Goal: Task Accomplishment & Management: Manage account settings

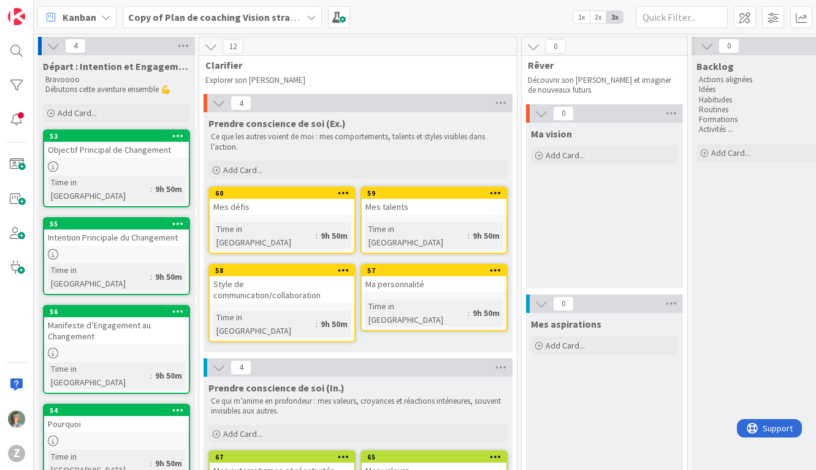
click at [114, 162] on div at bounding box center [116, 166] width 145 height 10
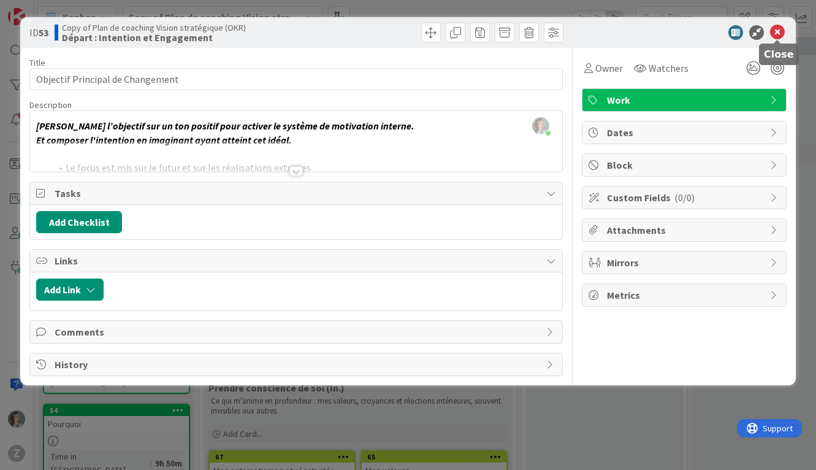
click at [779, 29] on icon at bounding box center [777, 32] width 15 height 15
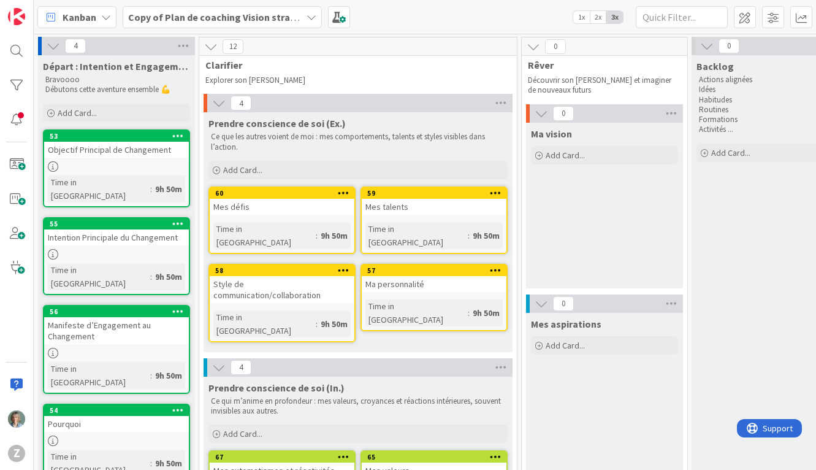
click at [142, 317] on div "Manifeste d’Engagement au Changement" at bounding box center [116, 330] width 145 height 27
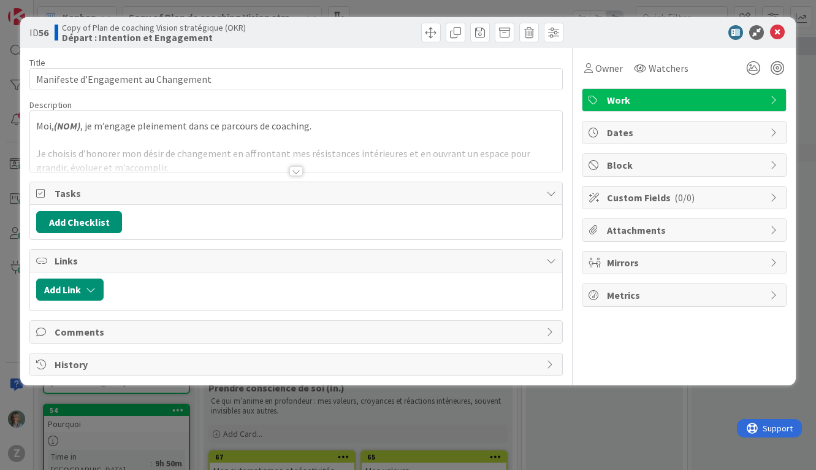
click at [375, 149] on div at bounding box center [295, 155] width 531 height 31
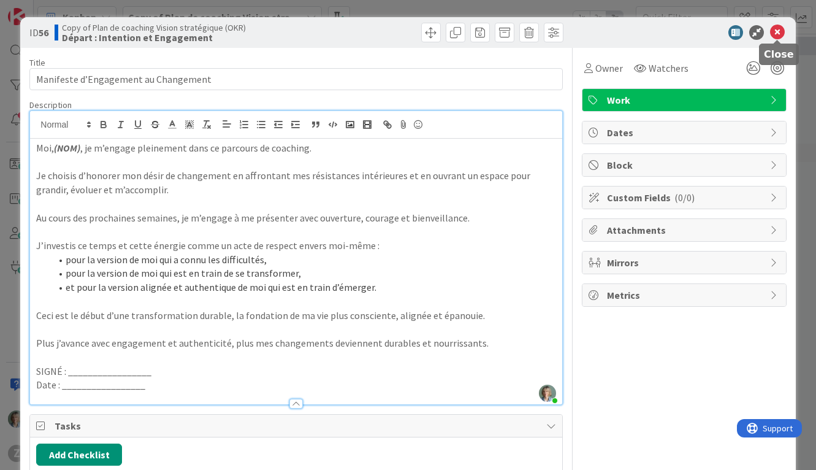
click at [778, 32] on icon at bounding box center [777, 32] width 15 height 15
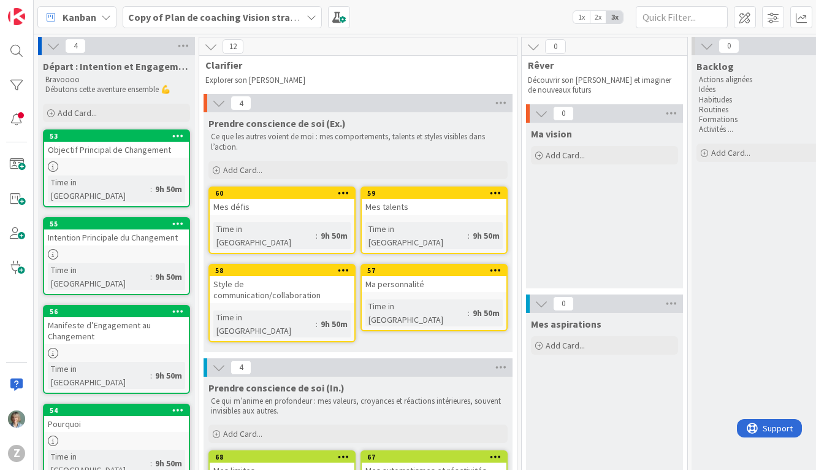
click at [53, 164] on icon at bounding box center [53, 166] width 10 height 10
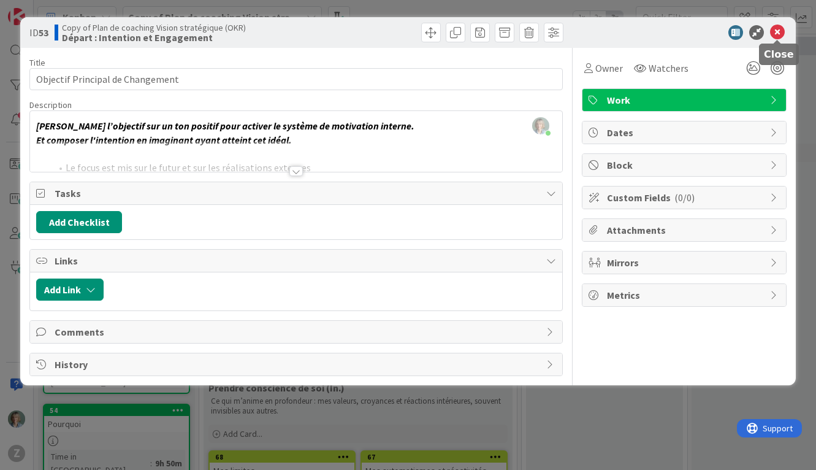
click at [780, 37] on icon at bounding box center [777, 32] width 15 height 15
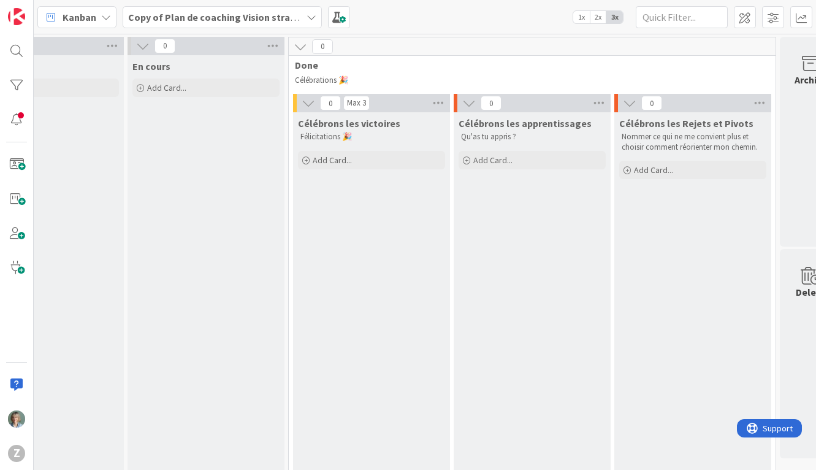
scroll to position [0, 2855]
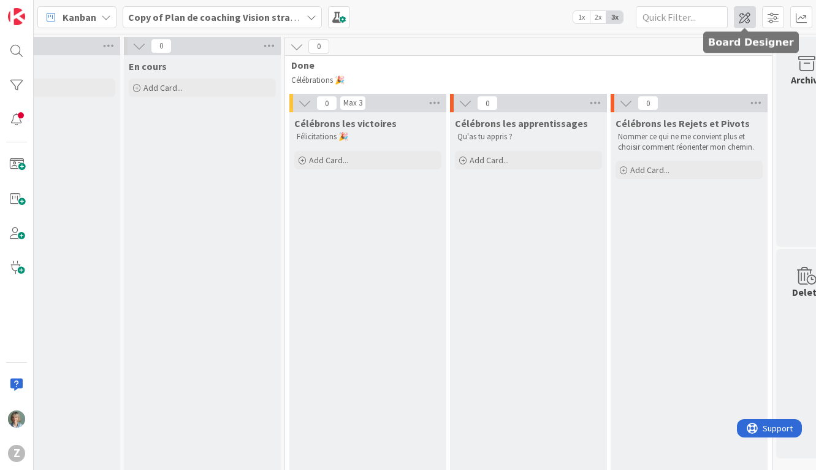
click at [748, 12] on span at bounding box center [745, 17] width 22 height 22
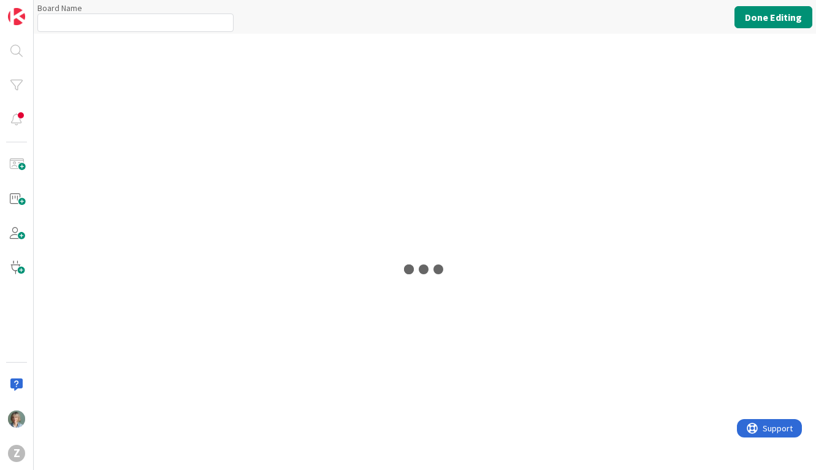
type input "Copy of Plan de coaching Vision stratégique (OKR)"
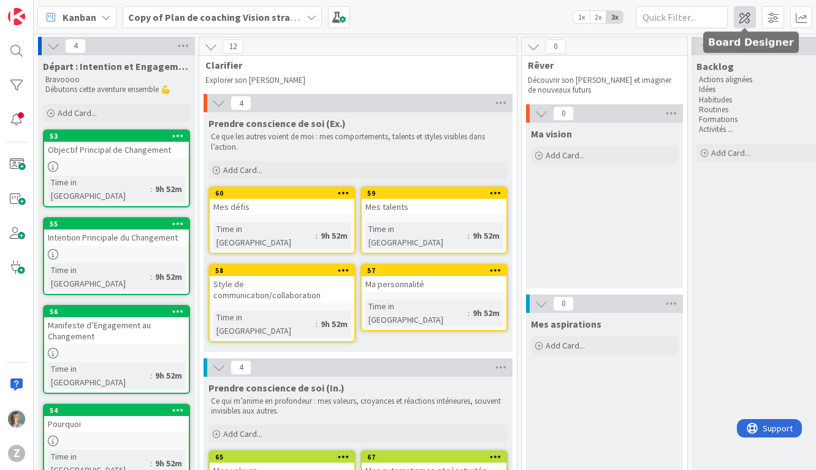
click at [745, 23] on span at bounding box center [745, 17] width 22 height 22
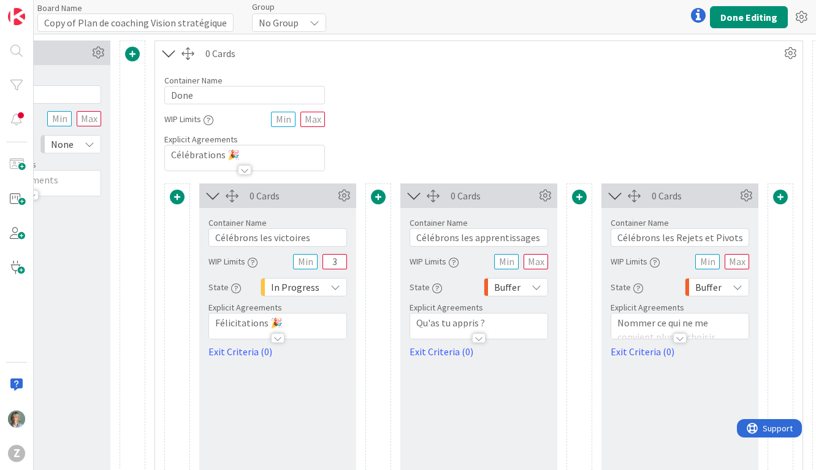
scroll to position [0, 3965]
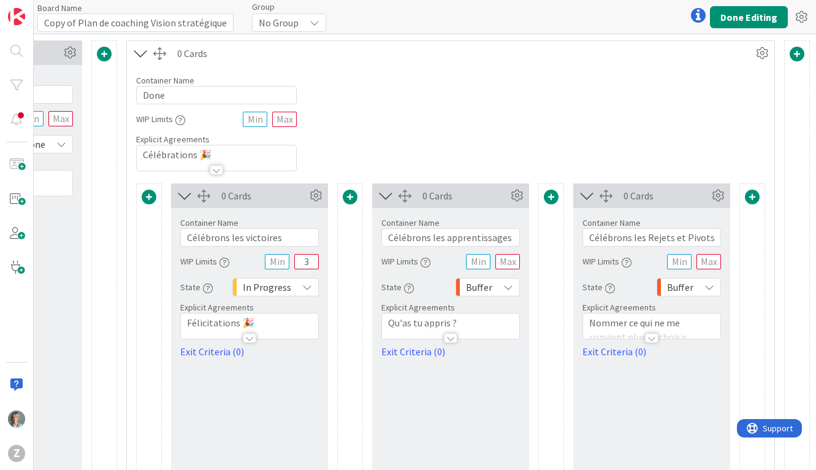
click at [711, 292] on div "Buffer" at bounding box center [689, 287] width 64 height 18
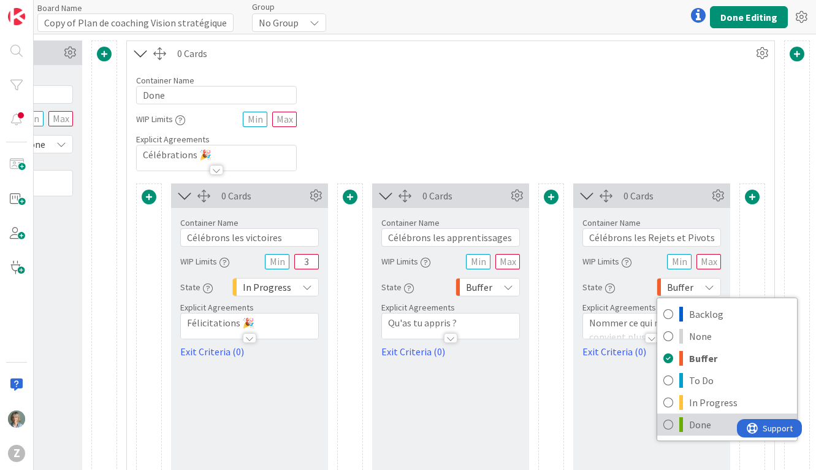
click at [697, 421] on span "Done" at bounding box center [740, 424] width 102 height 18
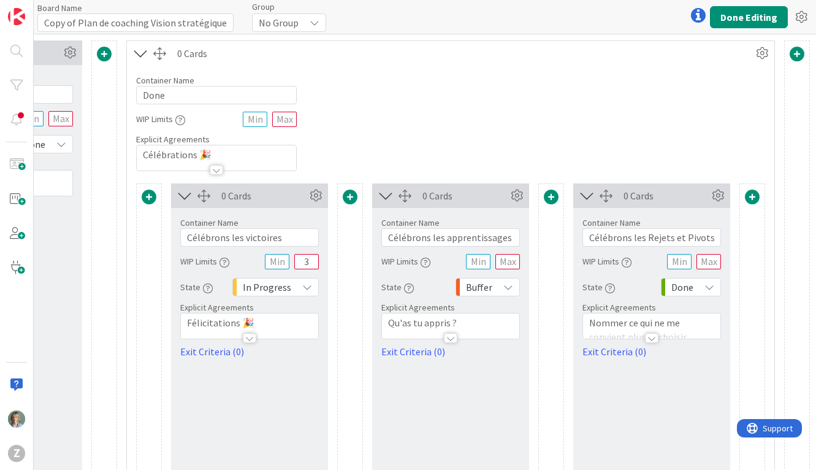
click at [512, 288] on icon at bounding box center [508, 287] width 10 height 10
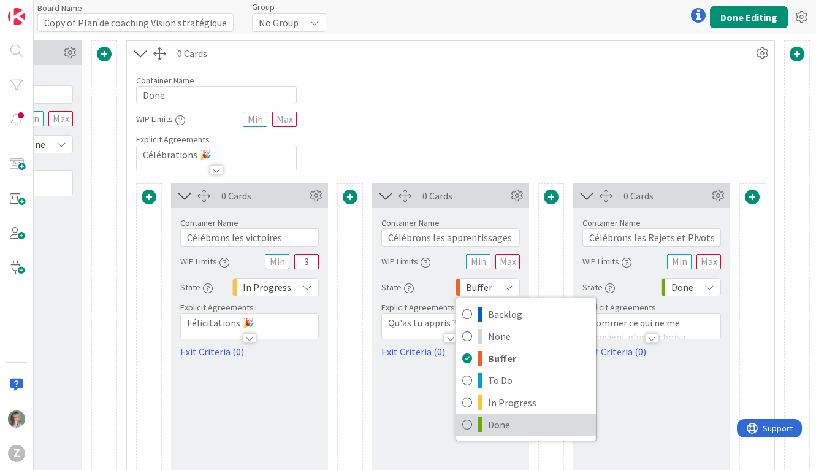
click at [490, 421] on span "Done" at bounding box center [539, 424] width 102 height 18
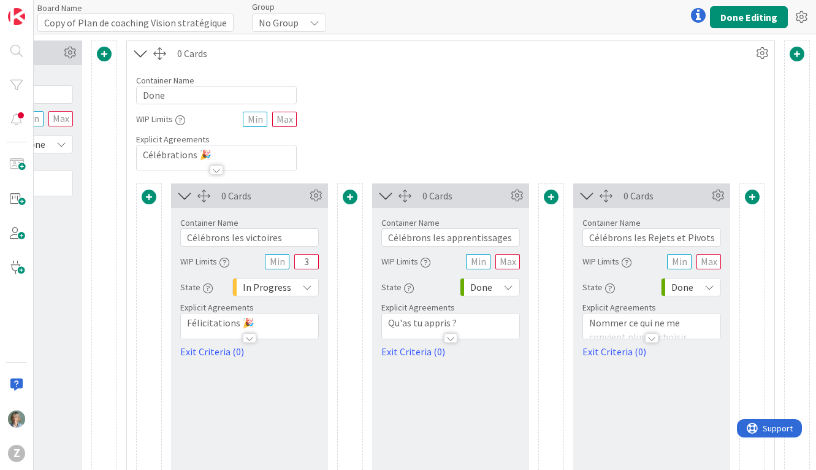
click at [307, 287] on icon at bounding box center [307, 287] width 10 height 10
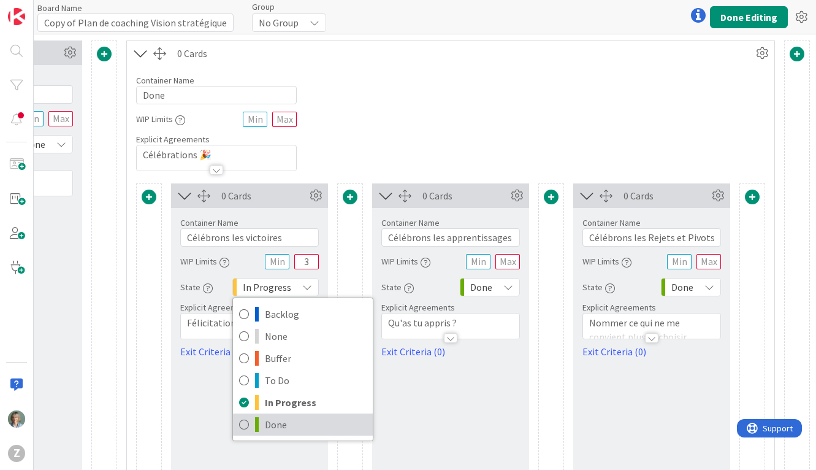
click at [308, 422] on span "Done" at bounding box center [316, 424] width 102 height 18
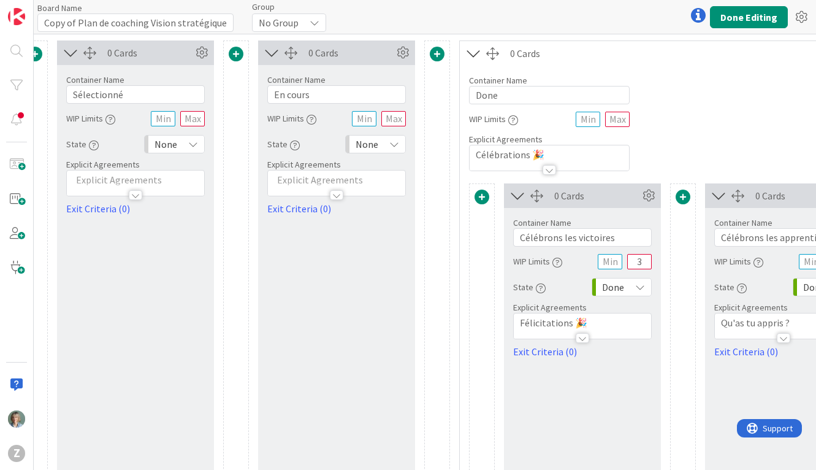
scroll to position [0, 3630]
click at [402, 142] on div "None" at bounding box center [377, 144] width 61 height 18
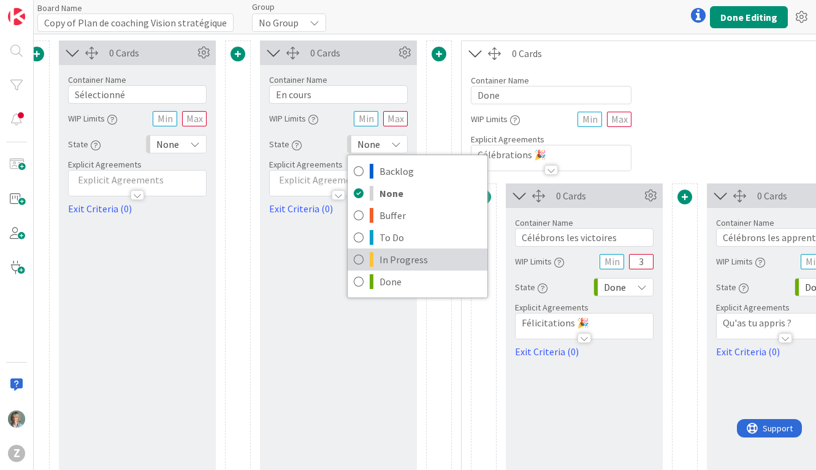
click at [395, 254] on span "In Progress" at bounding box center [430, 259] width 102 height 18
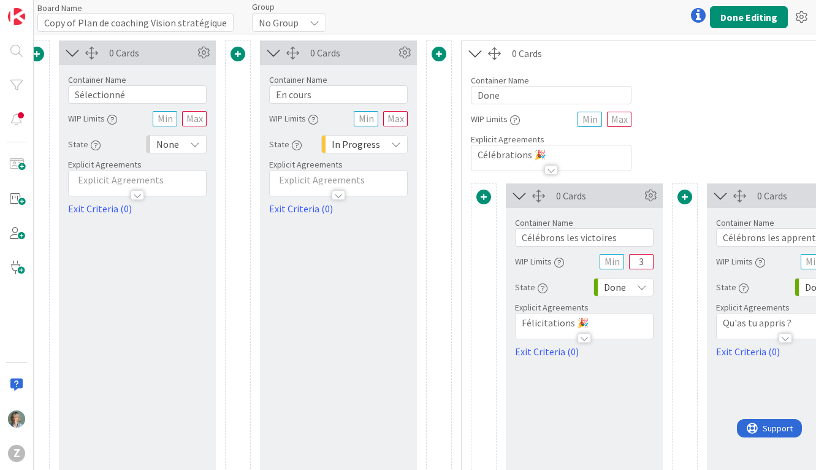
click at [200, 142] on div "None" at bounding box center [176, 144] width 61 height 18
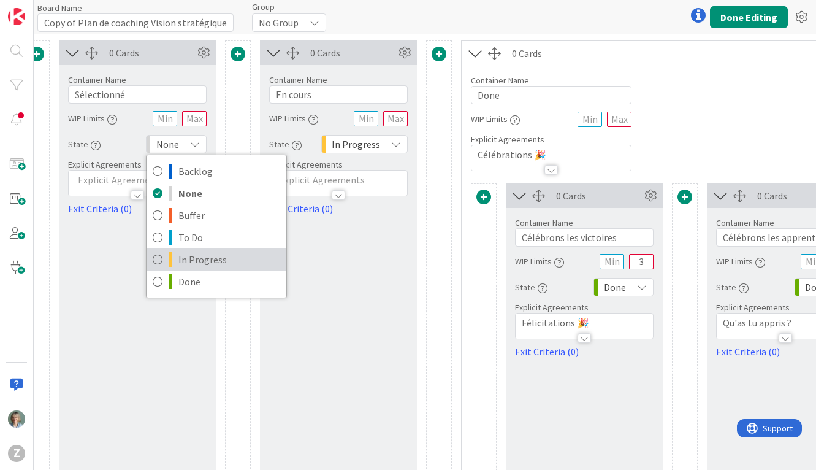
click at [191, 255] on span "In Progress" at bounding box center [229, 259] width 102 height 18
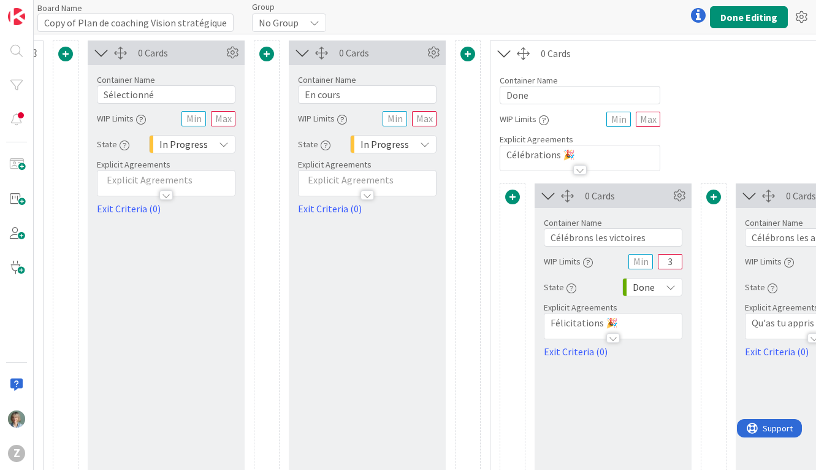
scroll to position [0, 3604]
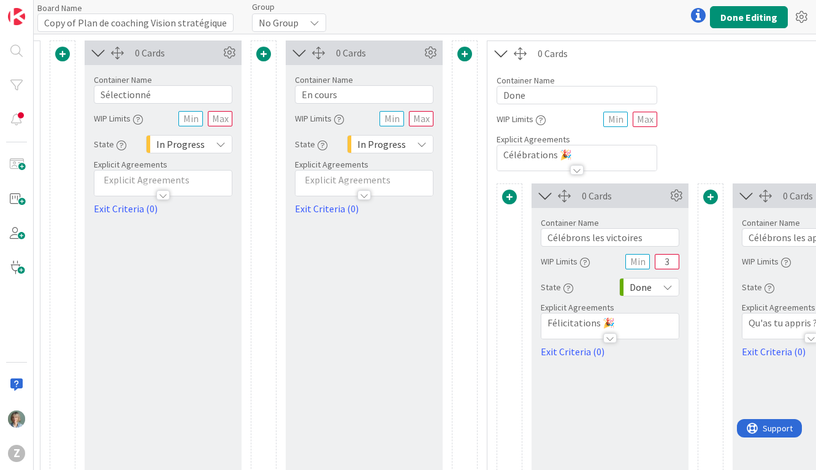
click at [218, 145] on icon at bounding box center [221, 144] width 10 height 10
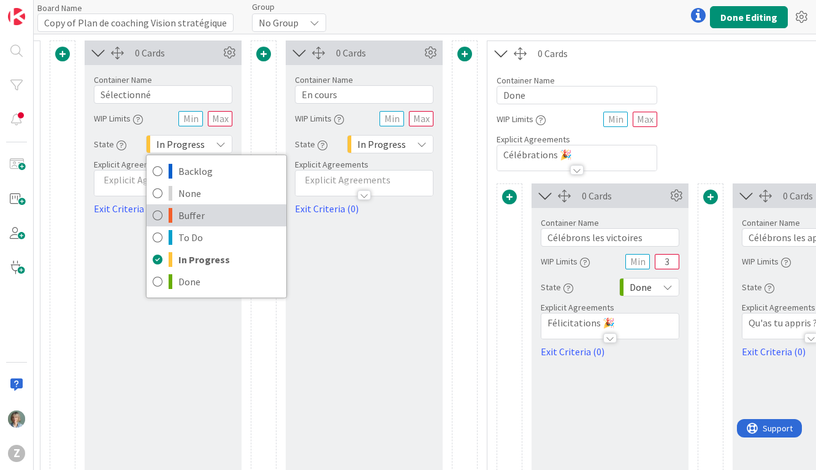
click at [200, 217] on span "Buffer" at bounding box center [229, 215] width 102 height 18
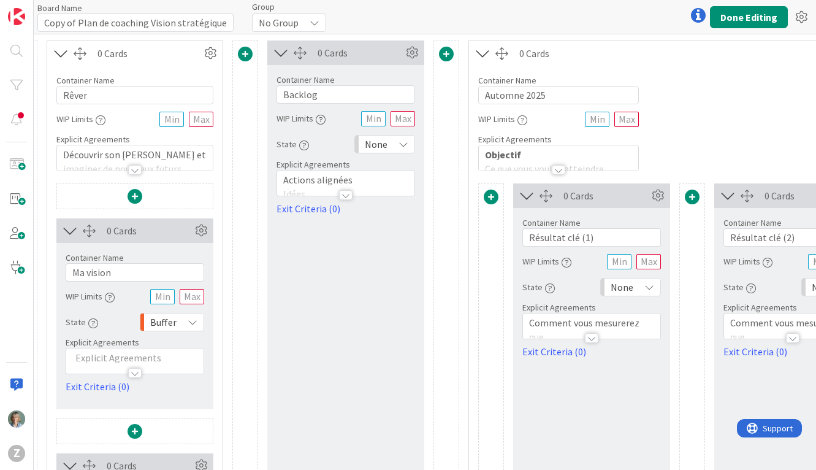
scroll to position [0, 448]
click at [409, 147] on icon at bounding box center [405, 144] width 10 height 10
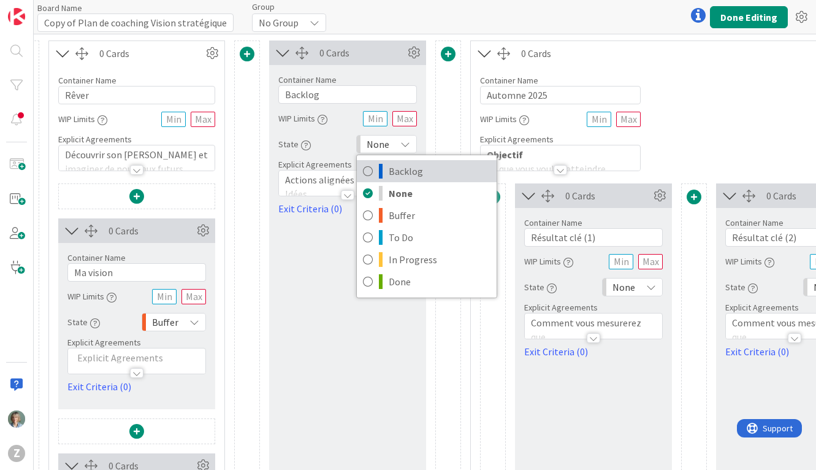
click at [425, 175] on span "Backlog" at bounding box center [440, 171] width 102 height 18
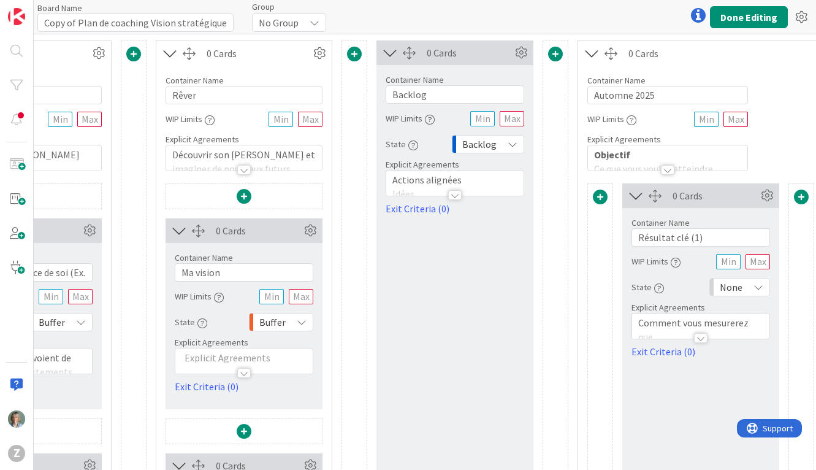
scroll to position [0, 337]
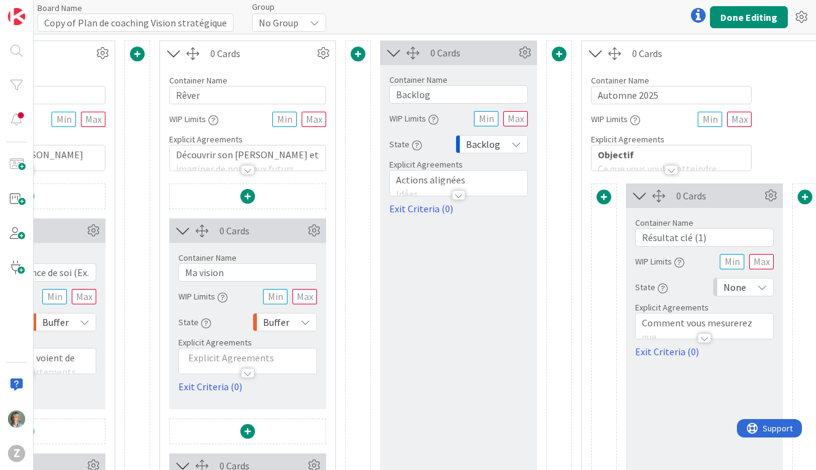
click at [309, 321] on icon at bounding box center [305, 322] width 10 height 10
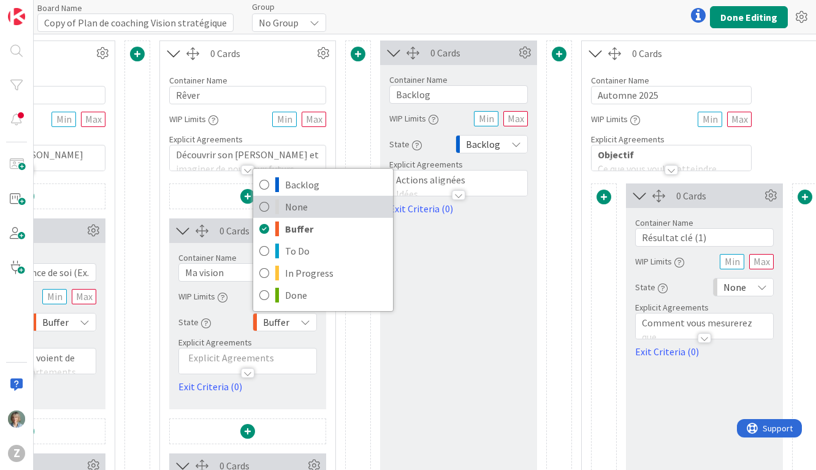
click at [312, 207] on span "None" at bounding box center [336, 206] width 102 height 18
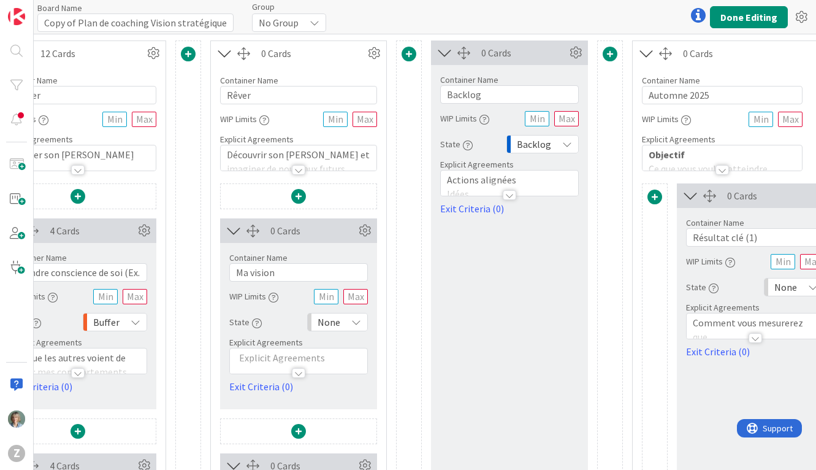
scroll to position [0, 194]
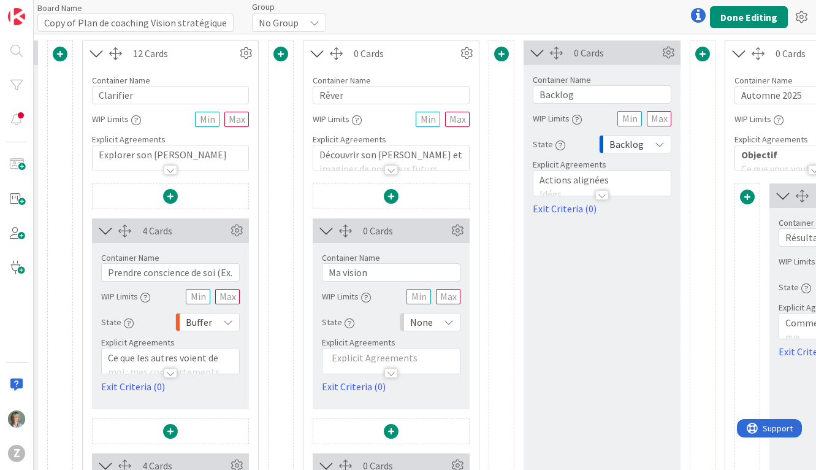
click at [230, 326] on icon at bounding box center [228, 322] width 10 height 10
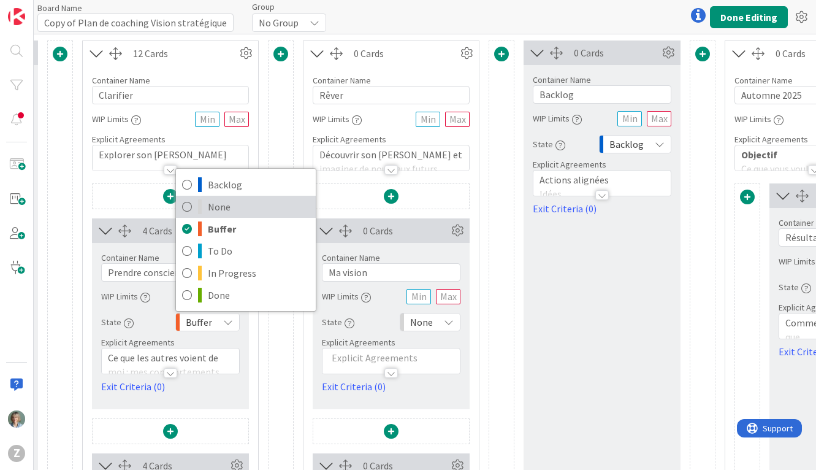
click at [237, 204] on span "None" at bounding box center [259, 206] width 102 height 18
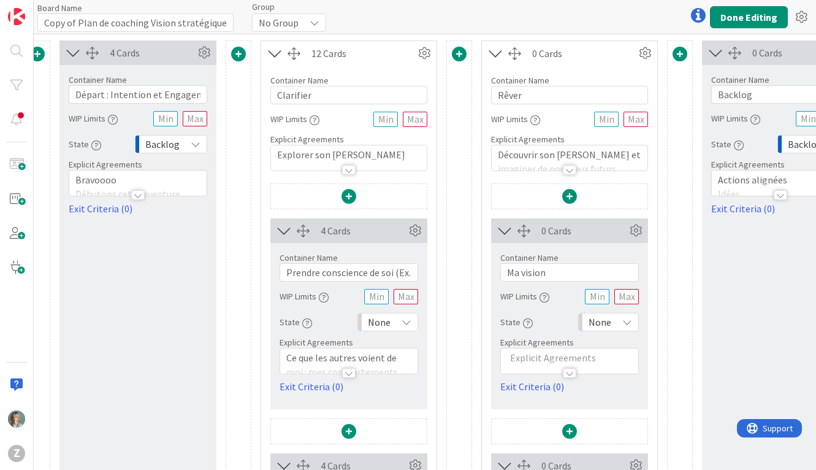
scroll to position [0, 0]
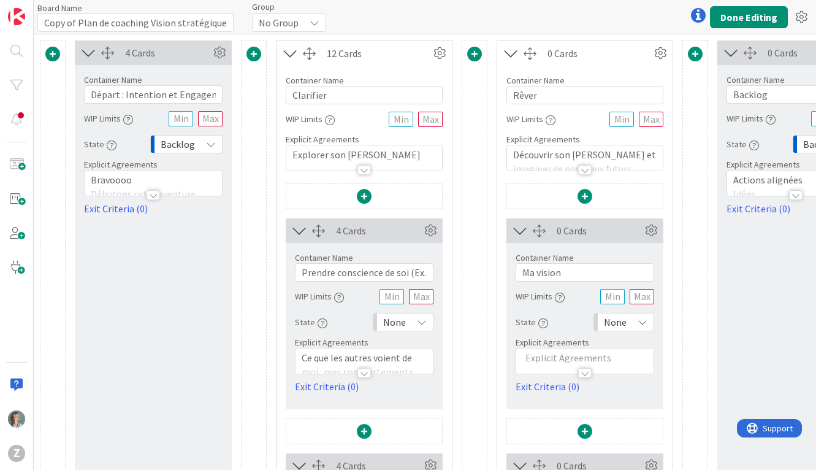
click at [209, 142] on icon at bounding box center [211, 144] width 10 height 10
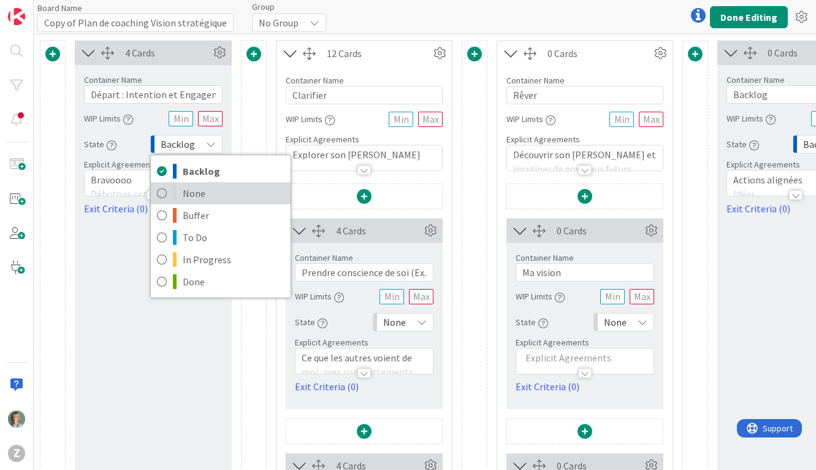
click at [198, 192] on span "None" at bounding box center [234, 193] width 102 height 18
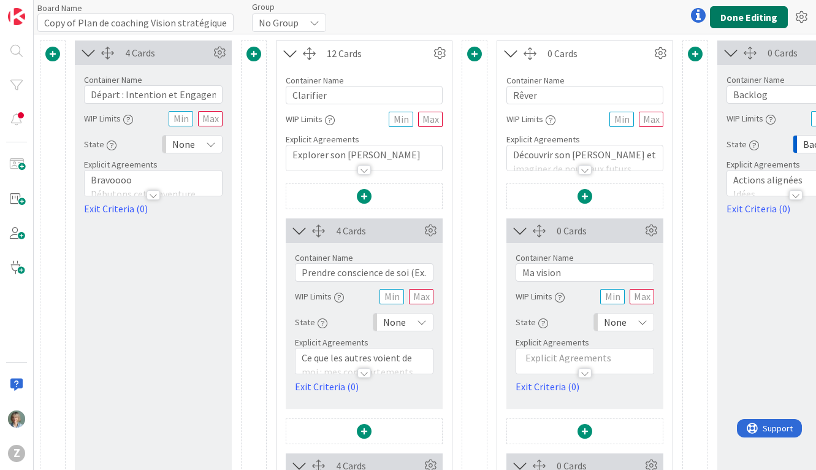
click at [758, 21] on button "Done Editing" at bounding box center [749, 17] width 78 height 22
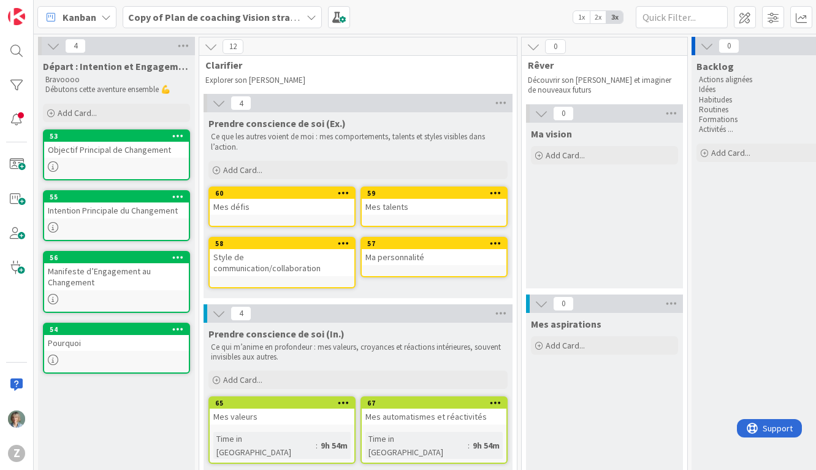
click at [307, 18] on icon at bounding box center [312, 17] width 10 height 10
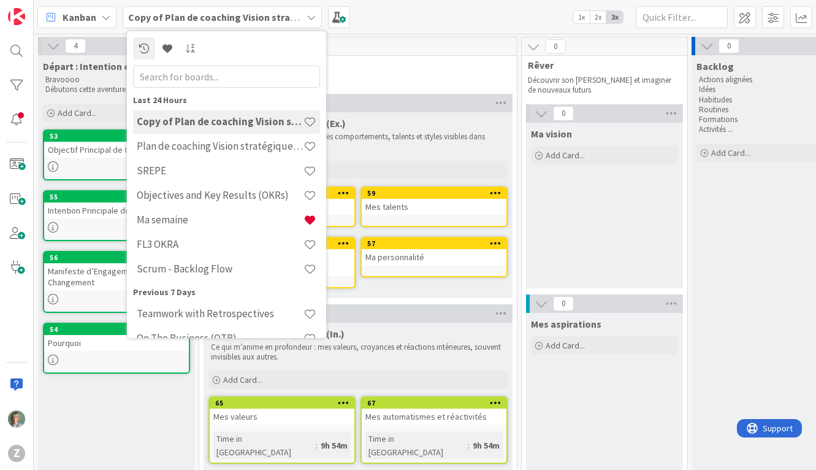
click at [308, 18] on icon at bounding box center [312, 17] width 10 height 10
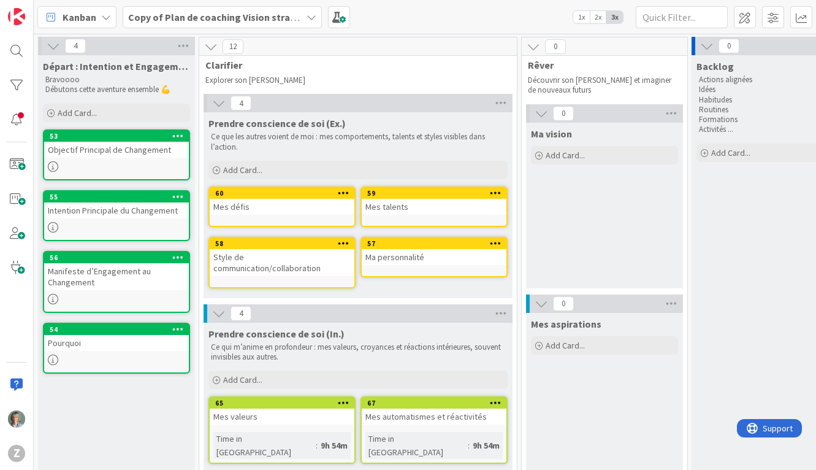
click at [310, 15] on icon at bounding box center [312, 17] width 10 height 10
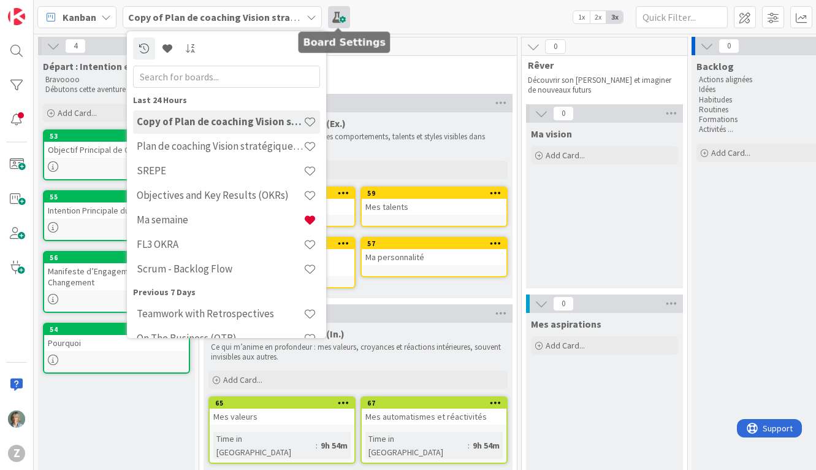
click at [341, 20] on span at bounding box center [339, 17] width 22 height 22
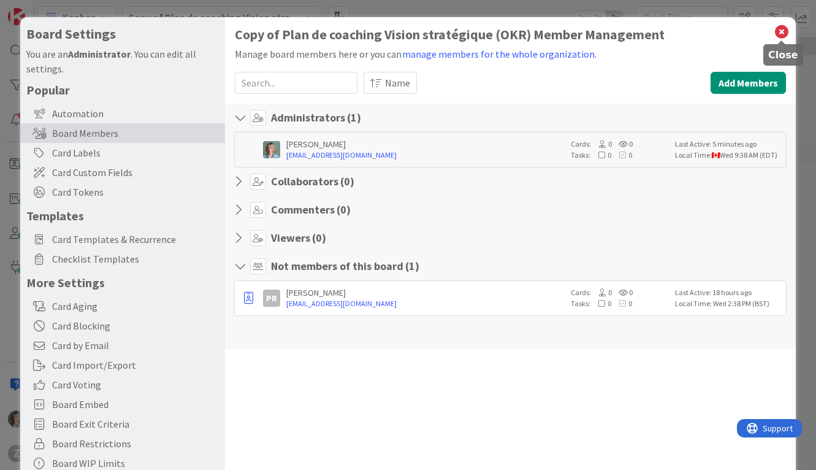
click at [785, 30] on icon at bounding box center [782, 31] width 16 height 17
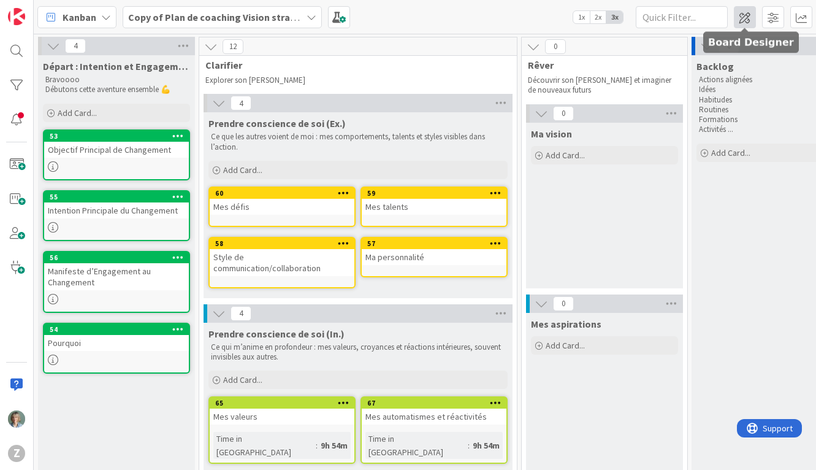
click at [749, 15] on span at bounding box center [745, 17] width 22 height 22
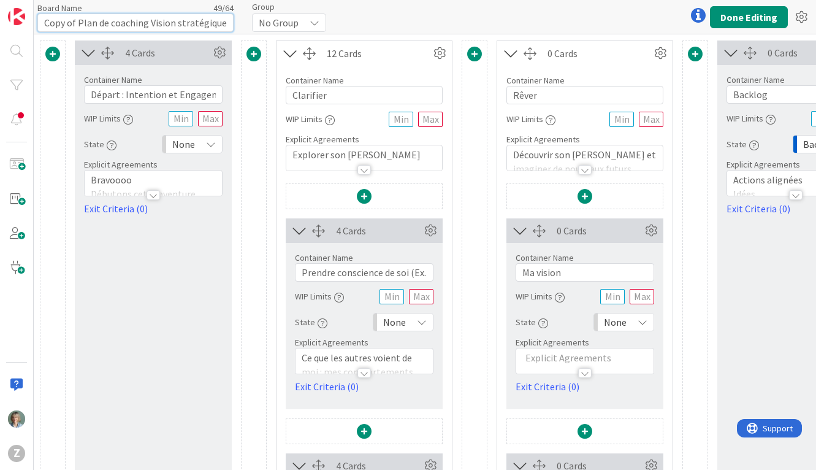
click at [105, 21] on input "Copy of Plan de coaching Vision stratégique (OKR)" at bounding box center [135, 22] width 196 height 18
drag, startPoint x: 75, startPoint y: 23, endPoint x: 40, endPoint y: 23, distance: 34.9
click at [40, 23] on input "Copy of Plan de coaching Vision stratégique (OKR)" at bounding box center [135, 22] width 196 height 18
type input "Master - Plan de coaching Vision stratégique (OKR)"
click at [740, 14] on button "Done Editing" at bounding box center [749, 17] width 78 height 22
